Goal: Task Accomplishment & Management: Use online tool/utility

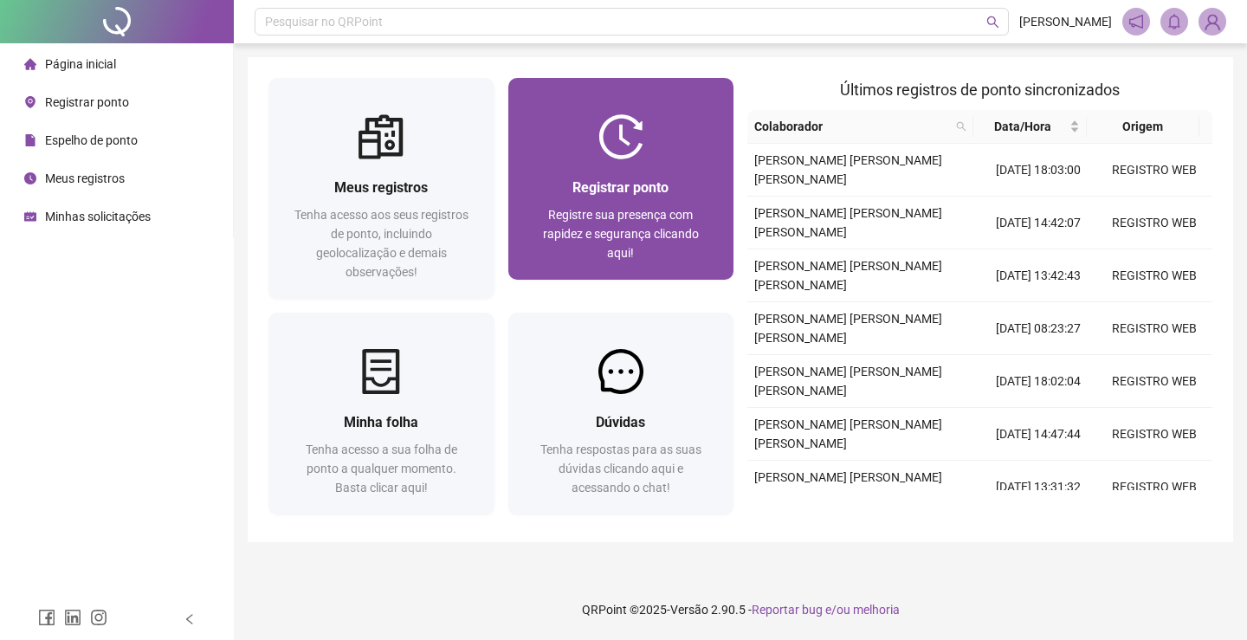
click at [631, 217] on span "Registre sua presença com rapidez e segurança clicando aqui!" at bounding box center [621, 234] width 156 height 52
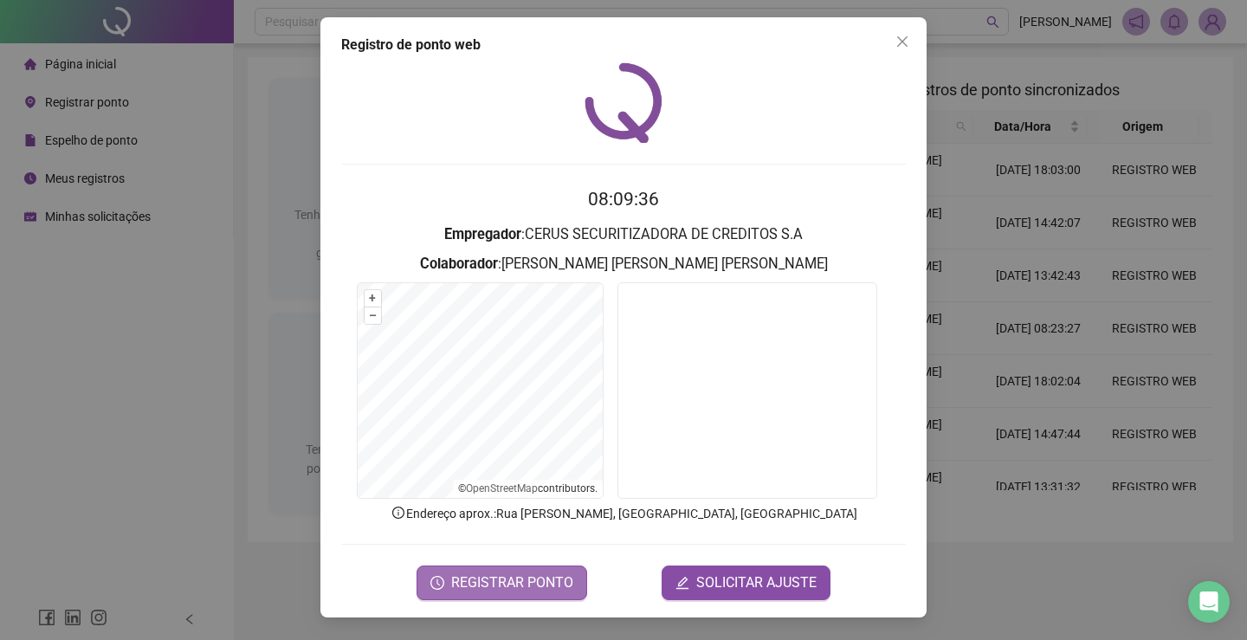
click at [499, 579] on span "REGISTRAR PONTO" at bounding box center [512, 583] width 122 height 21
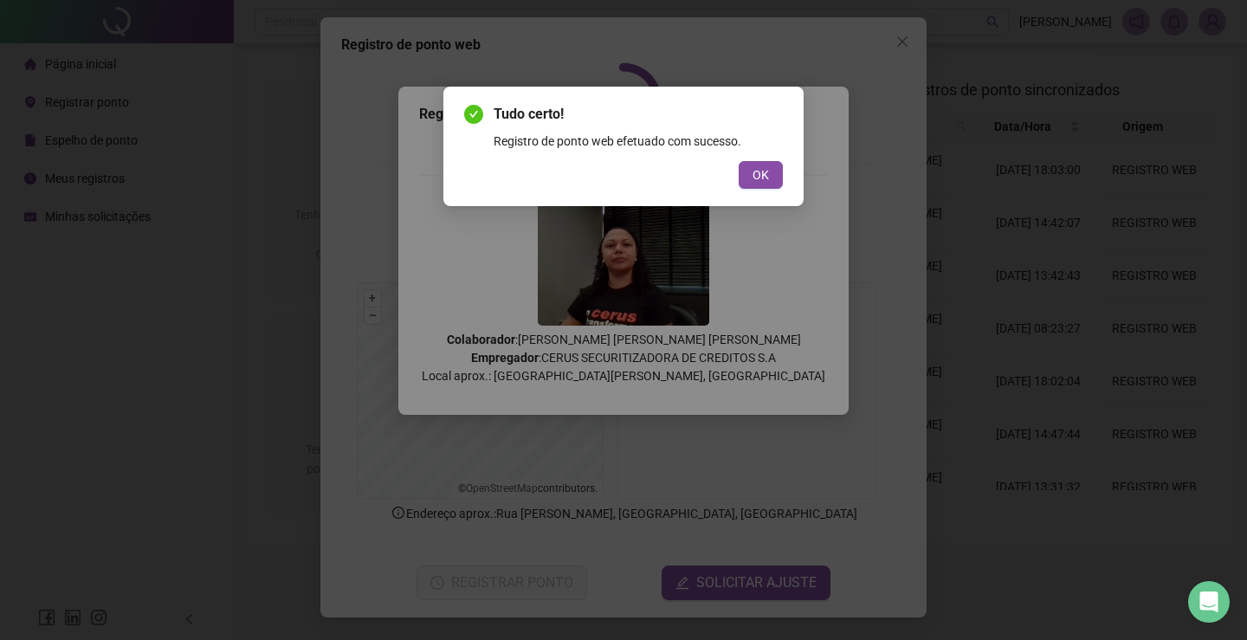
click at [754, 158] on div "Tudo certo! Registro de ponto web efetuado com sucesso. OK" at bounding box center [623, 146] width 319 height 85
click at [761, 170] on span "OK" at bounding box center [761, 174] width 16 height 19
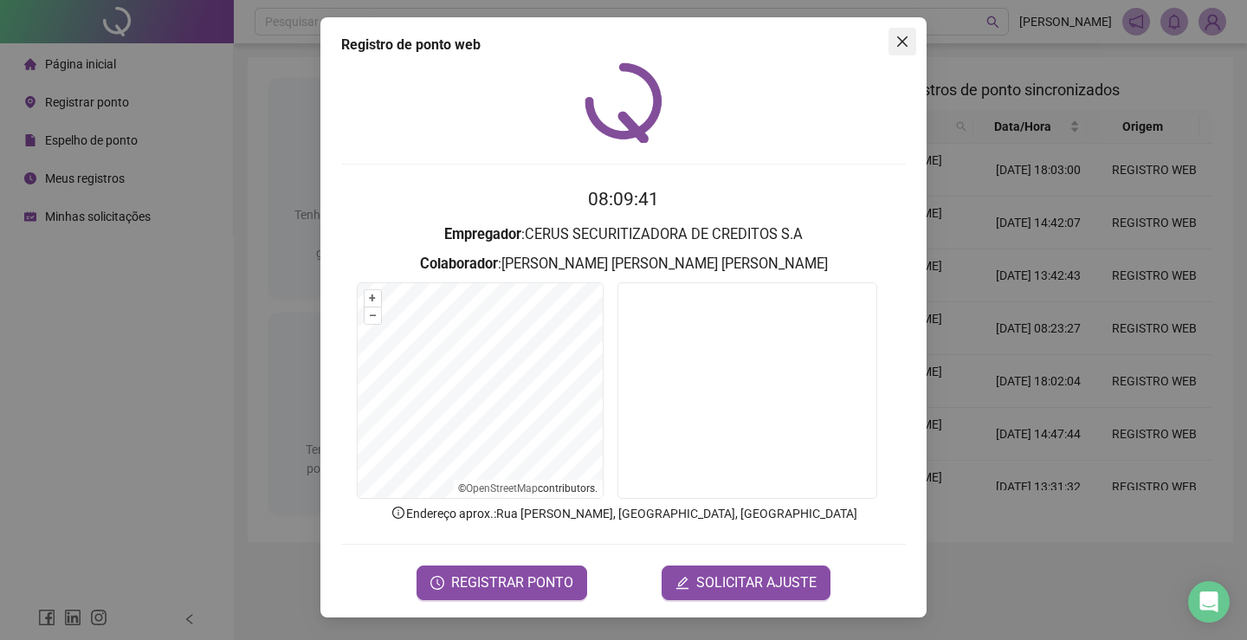
click at [894, 42] on span "Close" at bounding box center [903, 42] width 28 height 14
